Goal: Task Accomplishment & Management: Use online tool/utility

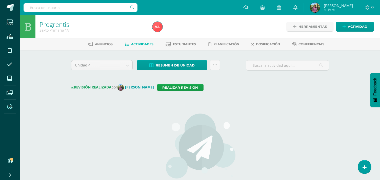
click at [10, 104] on icon at bounding box center [9, 106] width 5 height 5
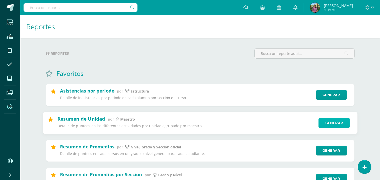
click at [343, 127] on link "Generar" at bounding box center [334, 123] width 31 height 10
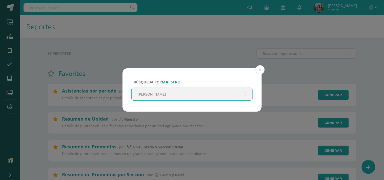
type input "Magdela Amezquita"
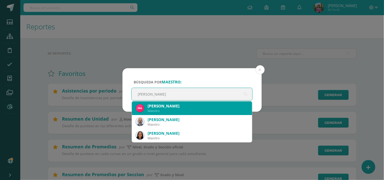
click at [181, 113] on div "Maestro" at bounding box center [198, 111] width 101 height 4
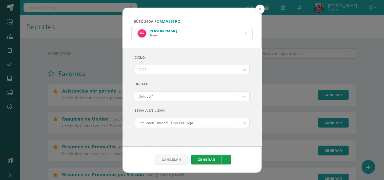
click at [261, 8] on button at bounding box center [260, 9] width 9 height 9
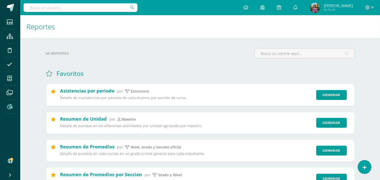
click at [82, 11] on input "text" at bounding box center [81, 7] width 114 height 9
type input "Vanessa Pitan"
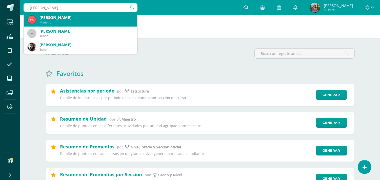
click at [46, 16] on div "Vanessa Pitán" at bounding box center [87, 17] width 94 height 5
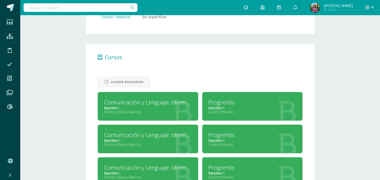
scroll to position [225, 0]
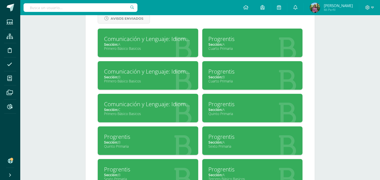
click at [231, 137] on div "Progrentis" at bounding box center [253, 137] width 88 height 8
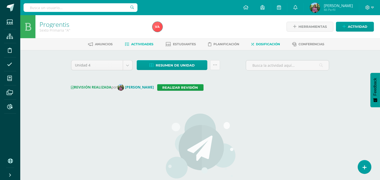
click at [271, 42] on span "Dosificación" at bounding box center [268, 44] width 24 height 4
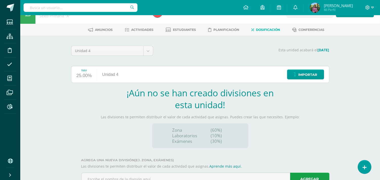
scroll to position [34, 0]
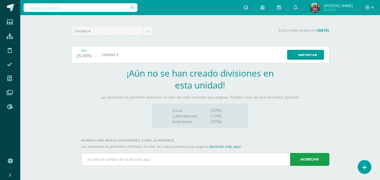
click at [191, 159] on input "text" at bounding box center [206, 159] width 248 height 12
